Goal: Task Accomplishment & Management: Use online tool/utility

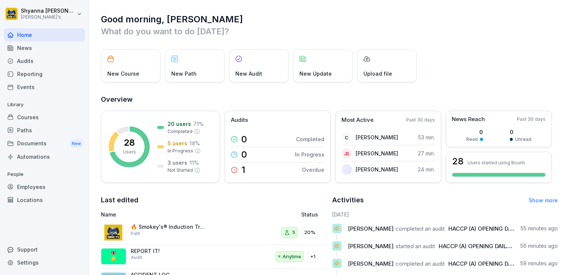
click at [36, 74] on div "Reporting" at bounding box center [44, 73] width 81 height 13
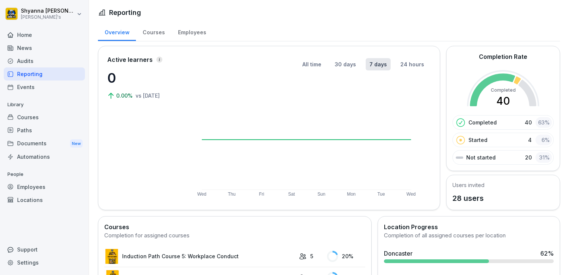
click at [38, 59] on div "Audits" at bounding box center [44, 60] width 81 height 13
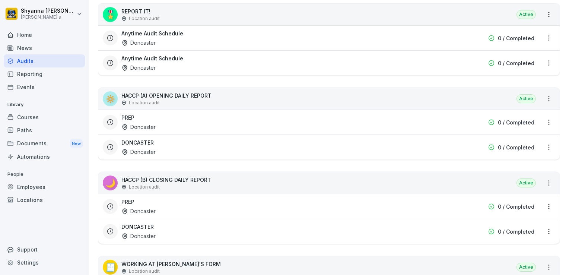
scroll to position [260, 0]
click at [368, 222] on div "DONCASTER Doncaster" at bounding box center [281, 230] width 320 height 17
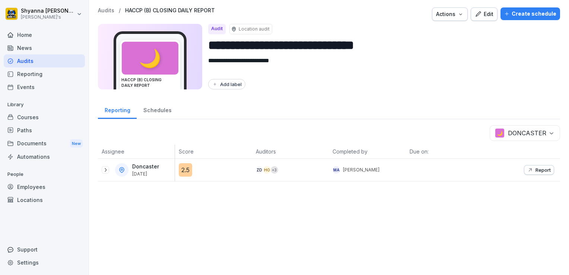
click at [527, 170] on icon "button" at bounding box center [530, 170] width 6 height 6
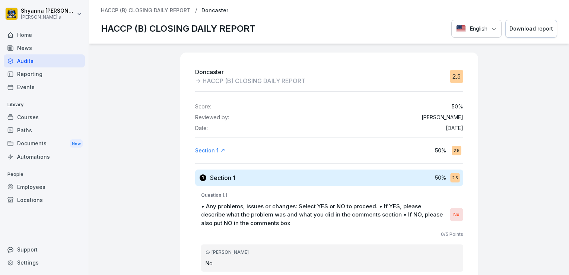
click at [530, 36] on button "Download report" at bounding box center [531, 29] width 52 height 18
click at [518, 31] on div "Download report" at bounding box center [531, 29] width 44 height 8
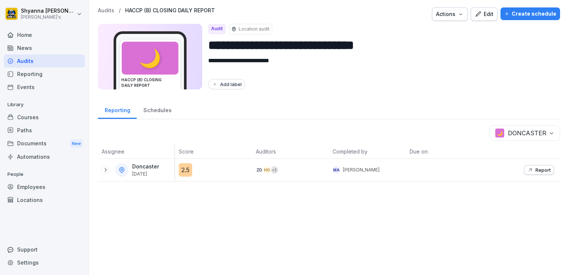
click at [539, 131] on body "**********" at bounding box center [284, 137] width 569 height 275
click at [526, 165] on button "Report" at bounding box center [539, 170] width 30 height 10
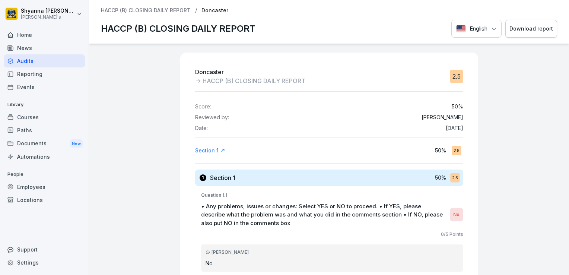
click at [534, 26] on div "Download report" at bounding box center [531, 29] width 44 height 8
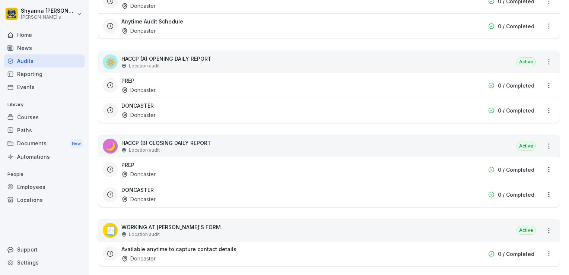
scroll to position [298, 0]
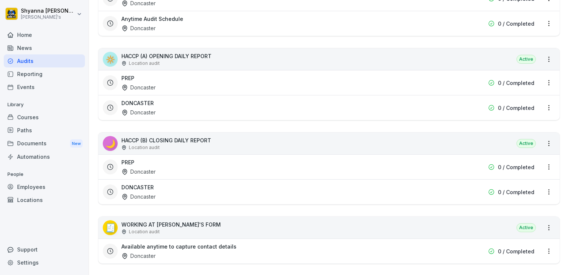
click at [154, 105] on div "DONCASTER Doncaster" at bounding box center [281, 107] width 320 height 17
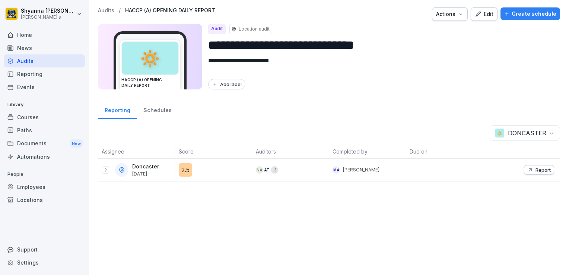
click at [104, 169] on icon at bounding box center [105, 170] width 6 height 6
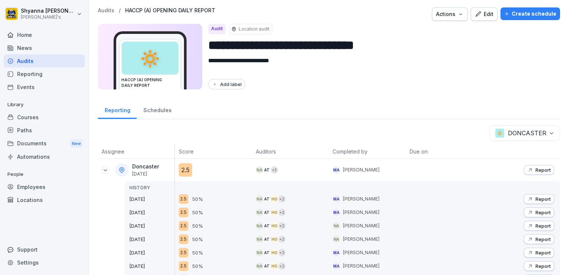
click at [529, 170] on div "Report" at bounding box center [538, 170] width 23 height 6
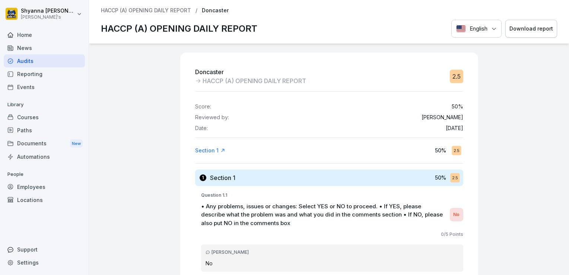
click at [513, 32] on div "Download report" at bounding box center [531, 29] width 44 height 8
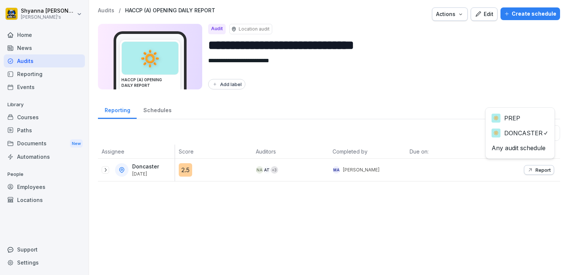
click at [536, 128] on body "**********" at bounding box center [284, 137] width 569 height 275
click at [527, 167] on icon "button" at bounding box center [530, 170] width 6 height 6
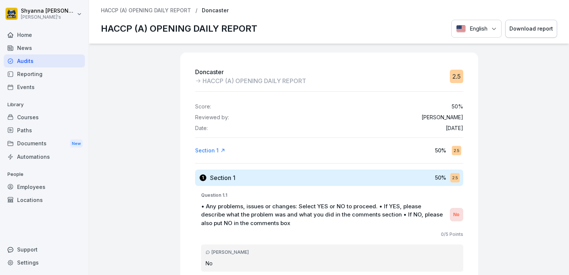
click at [538, 34] on button "Download report" at bounding box center [531, 29] width 52 height 18
